Goal: Check status: Check status

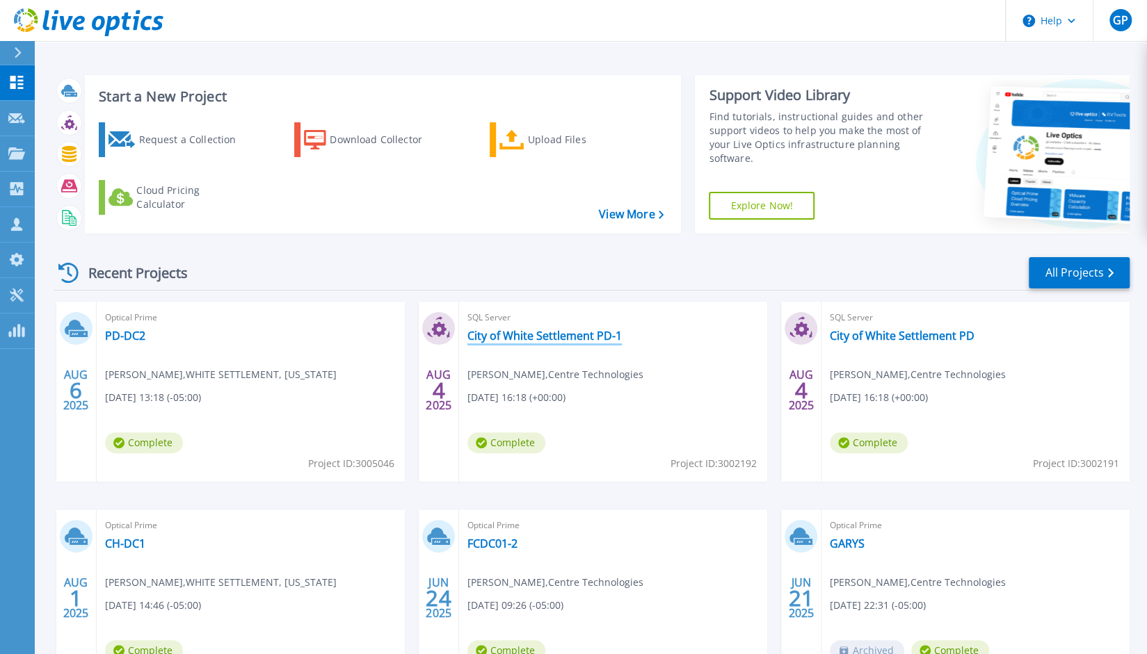
click at [606, 338] on link "City of White Settlement PD-1" at bounding box center [544, 336] width 154 height 14
click at [127, 334] on link "PD-DC2" at bounding box center [125, 336] width 40 height 14
click at [122, 547] on link "CH-DC1" at bounding box center [125, 544] width 40 height 14
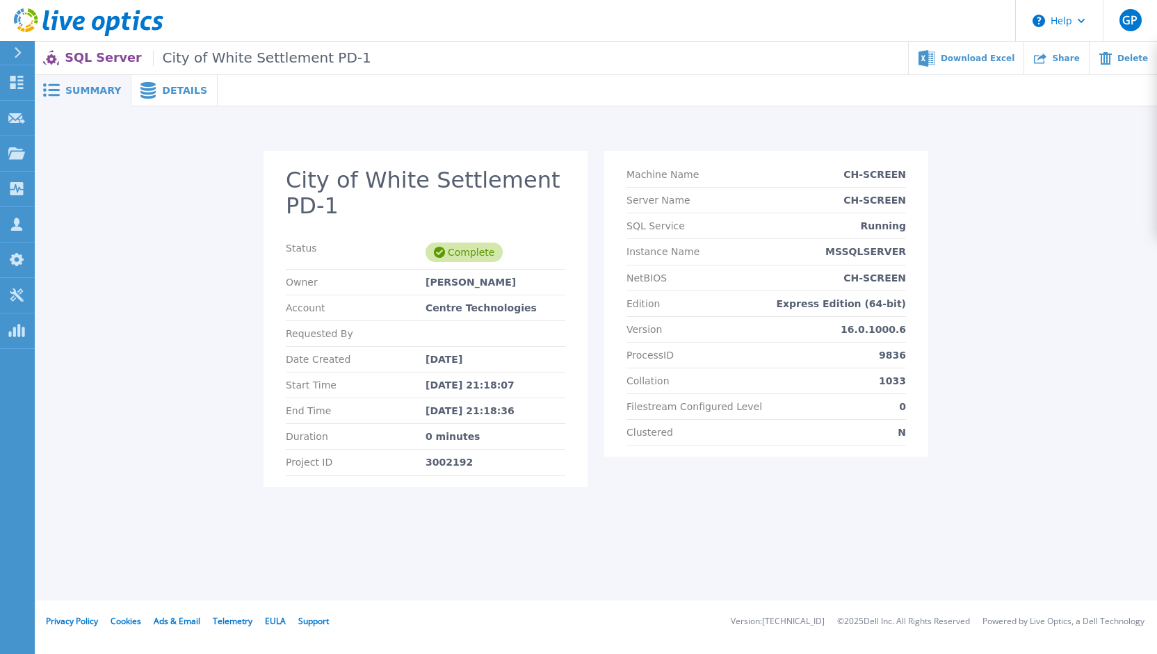
click at [153, 97] on span at bounding box center [146, 90] width 31 height 17
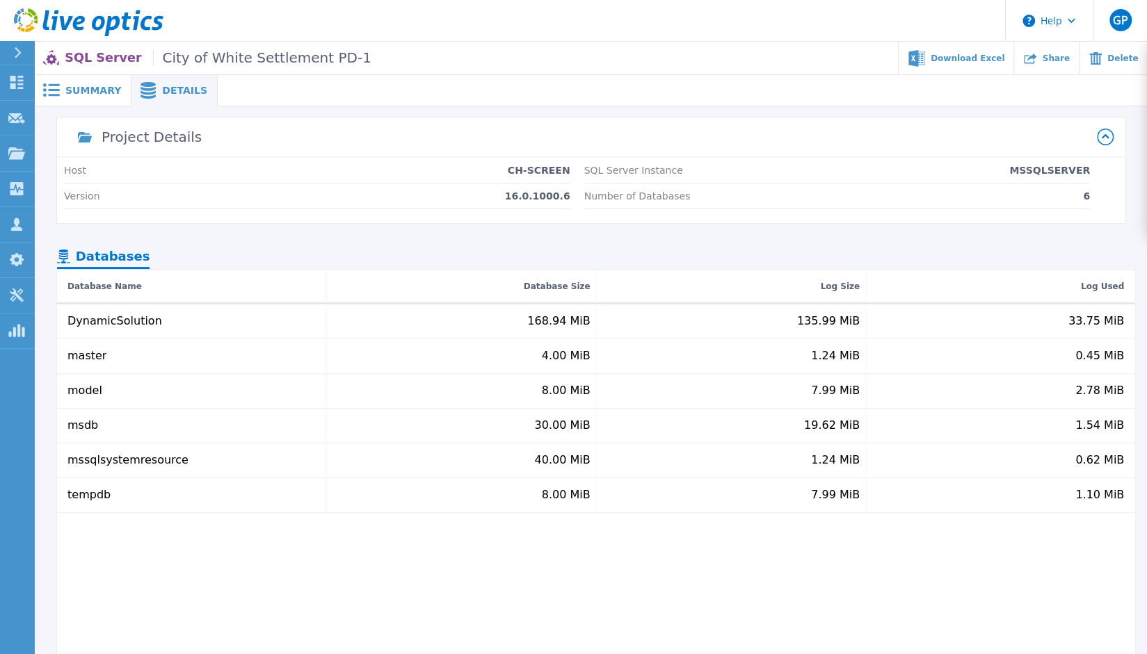
click at [70, 86] on span "Summary" at bounding box center [93, 91] width 56 height 10
